Goal: Information Seeking & Learning: Find specific page/section

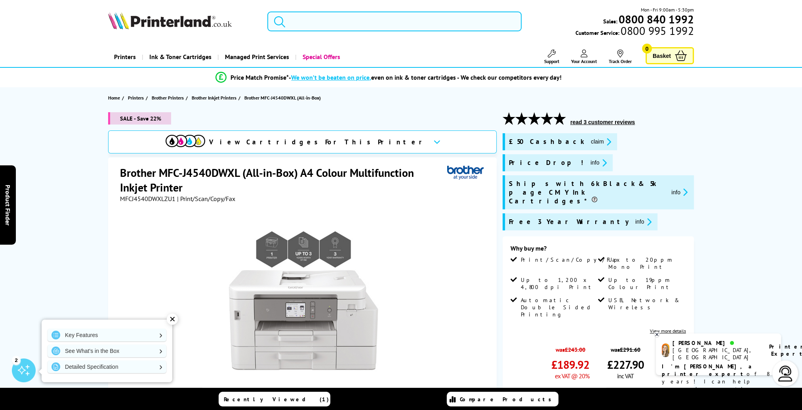
click at [322, 21] on input "search" at bounding box center [394, 21] width 254 height 20
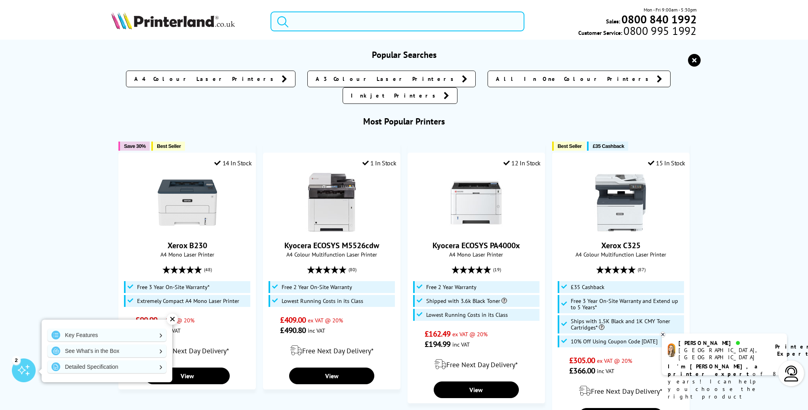
paste input "MFC-J5955DW"
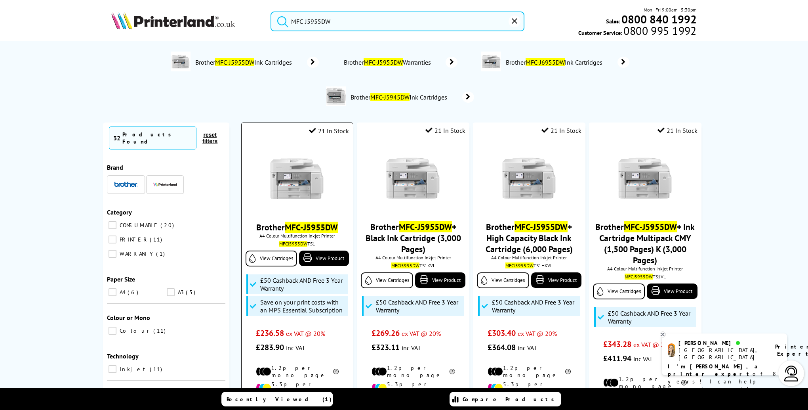
scroll to position [79, 0]
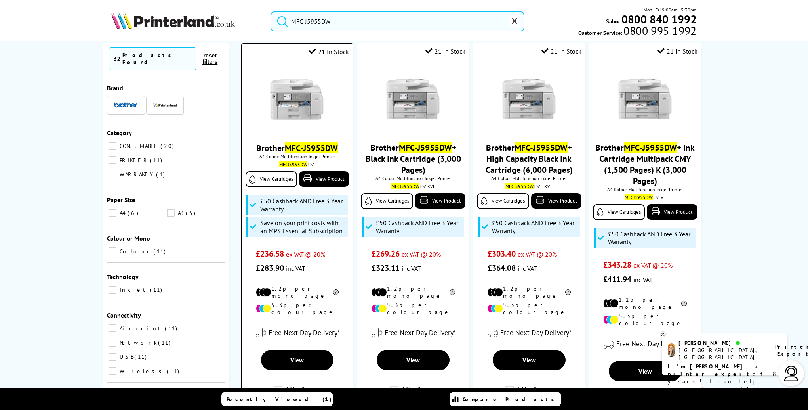
type input "MFC-J5955DW"
click at [288, 147] on mark "MFC-J5955DW" at bounding box center [311, 147] width 53 height 11
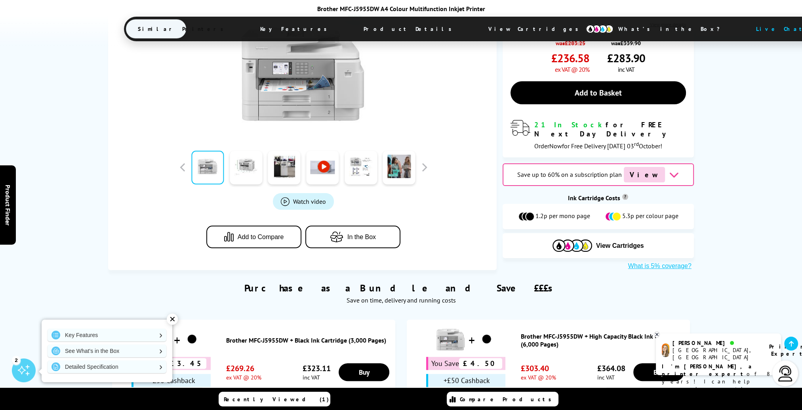
scroll to position [238, 0]
click at [364, 232] on button "In the Box" at bounding box center [352, 236] width 95 height 23
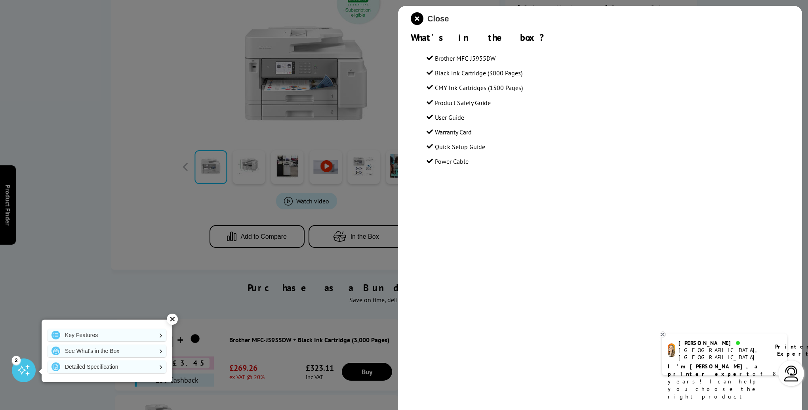
click at [438, 18] on span "Close" at bounding box center [437, 18] width 21 height 9
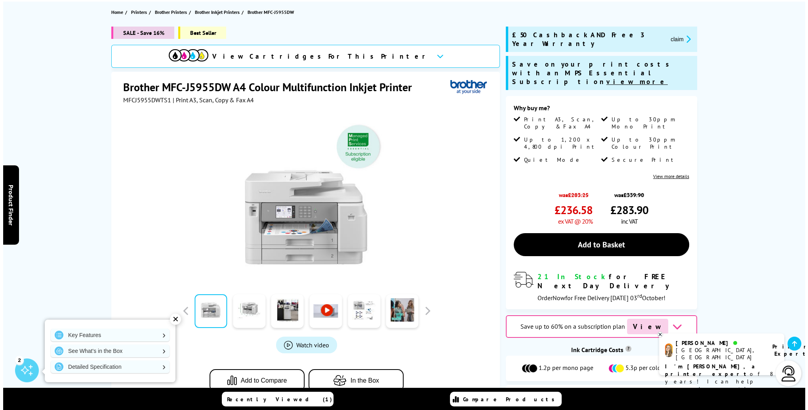
scroll to position [0, 0]
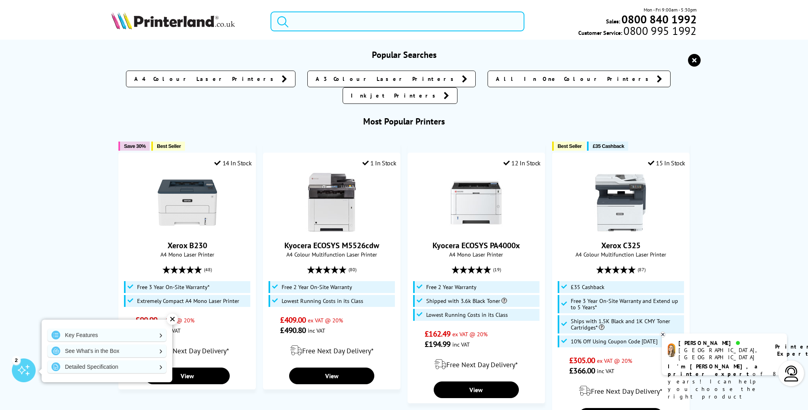
paste input "MFC-J5955DW"
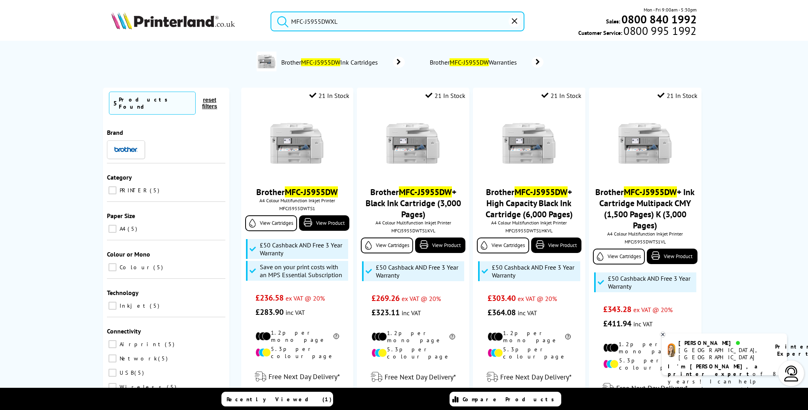
click at [271, 11] on button "submit" at bounding box center [281, 19] width 20 height 17
type input "MFC-J5955DW"
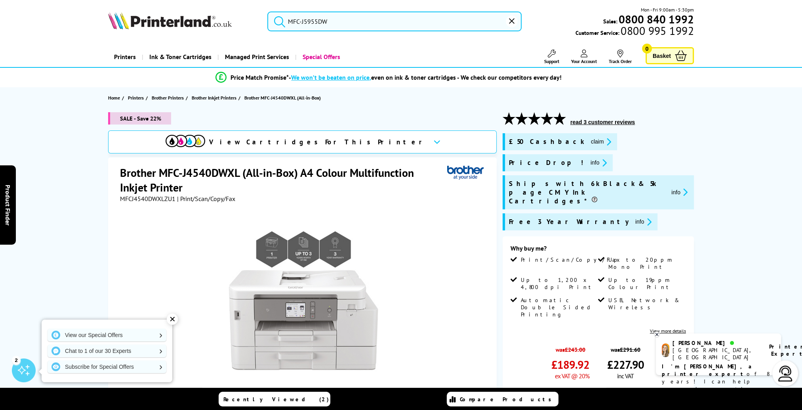
click at [439, 17] on input "MFC-J5955DW" at bounding box center [394, 21] width 254 height 20
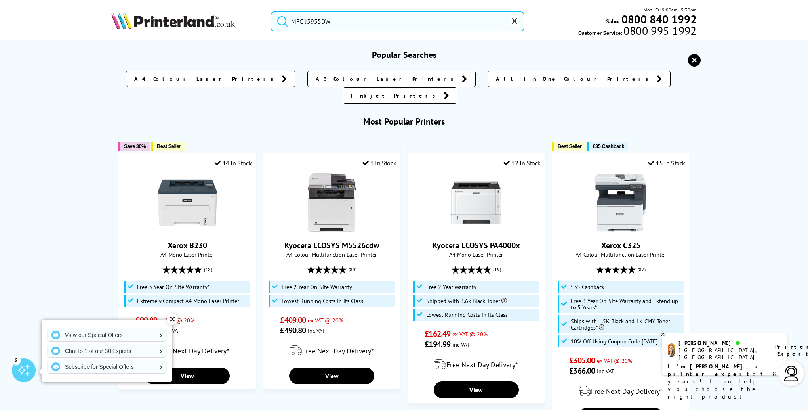
click at [271, 11] on button "submit" at bounding box center [281, 19] width 20 height 17
click at [413, 22] on input "MFC-J5955DW" at bounding box center [397, 21] width 254 height 20
click at [401, 20] on input "MFC-J5955DW" at bounding box center [397, 21] width 254 height 20
click at [271, 11] on button "submit" at bounding box center [281, 19] width 20 height 17
